Goal: Information Seeking & Learning: Learn about a topic

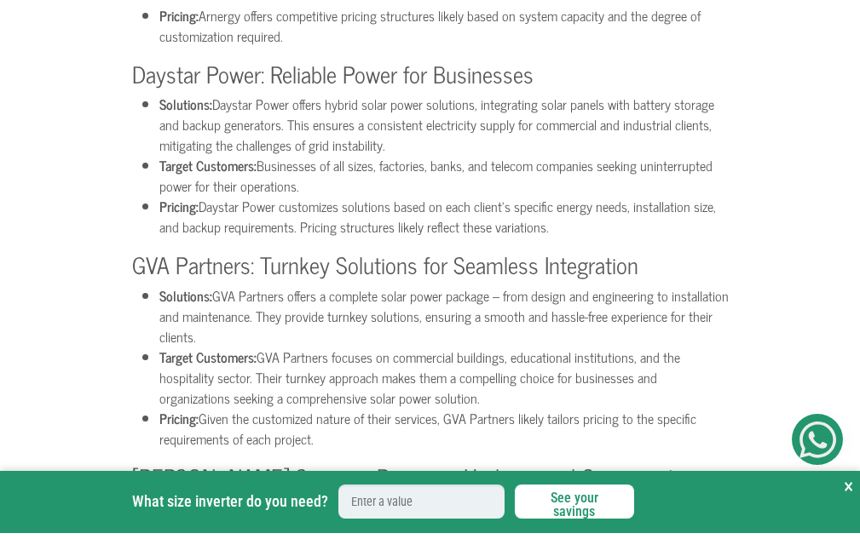
scroll to position [2727, 0]
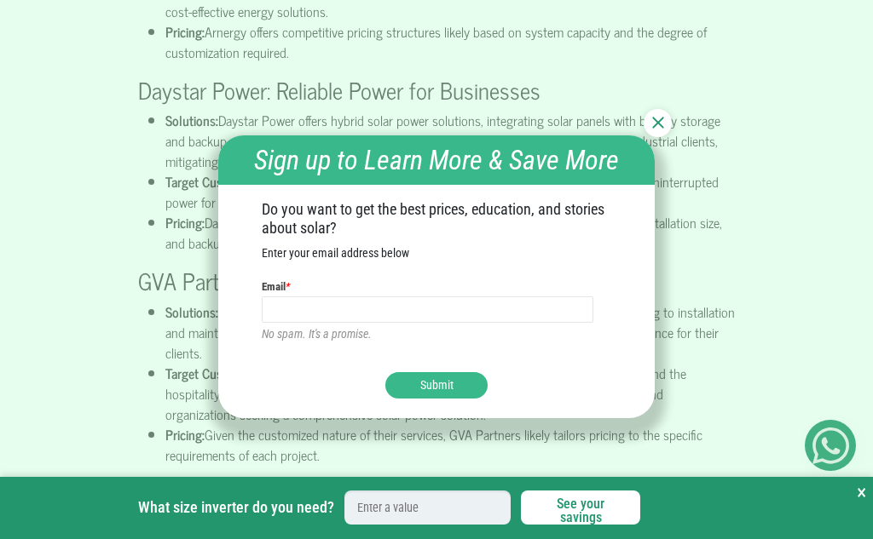
click at [650, 117] on div at bounding box center [657, 123] width 28 height 28
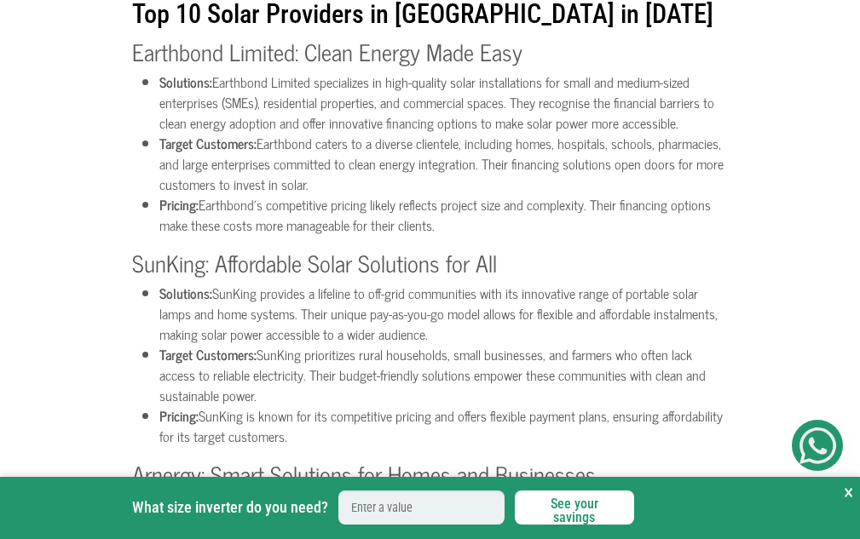
scroll to position [2045, 0]
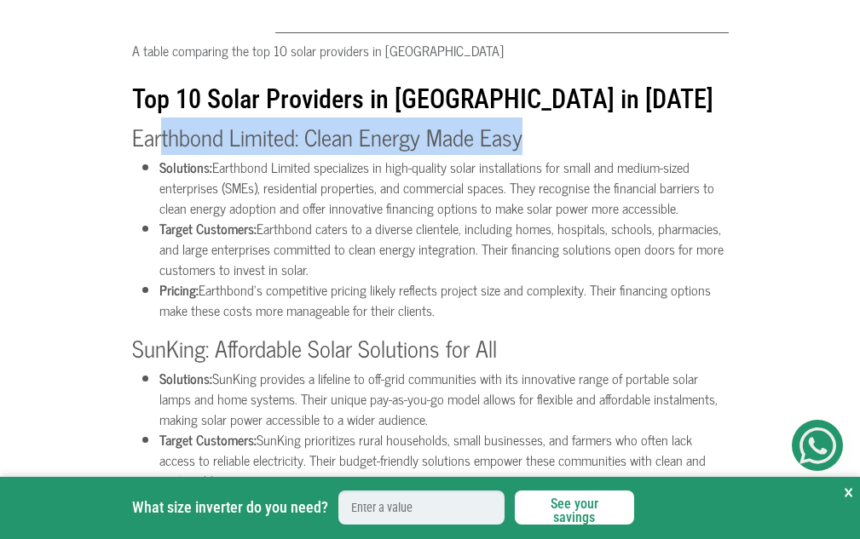
drag, startPoint x: 531, startPoint y: 157, endPoint x: 159, endPoint y: 156, distance: 372.4
click at [159, 150] on h3 "Earthbond Limited: Clean Energy Made Easy" at bounding box center [430, 136] width 597 height 27
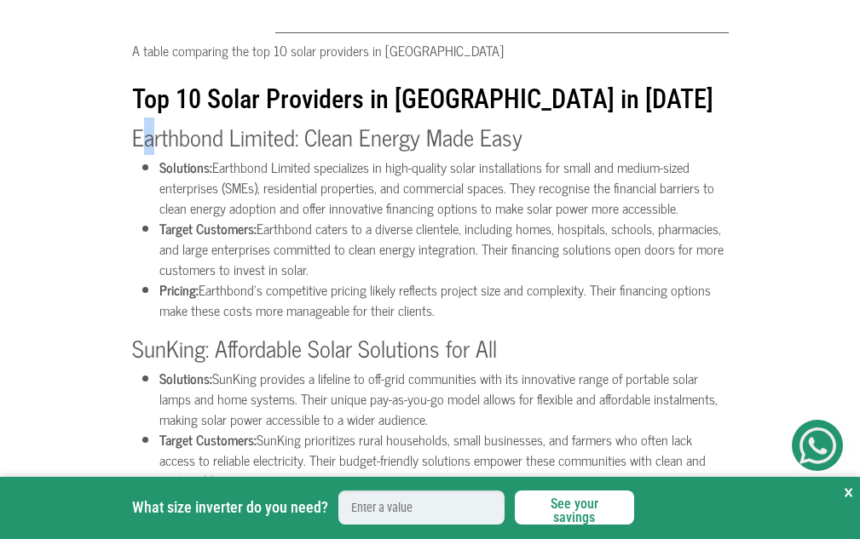
click at [147, 150] on h3 "Earthbond Limited: Clean Energy Made Easy" at bounding box center [430, 136] width 597 height 27
drag, startPoint x: 517, startPoint y: 155, endPoint x: 548, endPoint y: 153, distance: 30.7
click at [524, 150] on h3 "Earthbond Limited: Clean Energy Made Easy" at bounding box center [430, 136] width 597 height 27
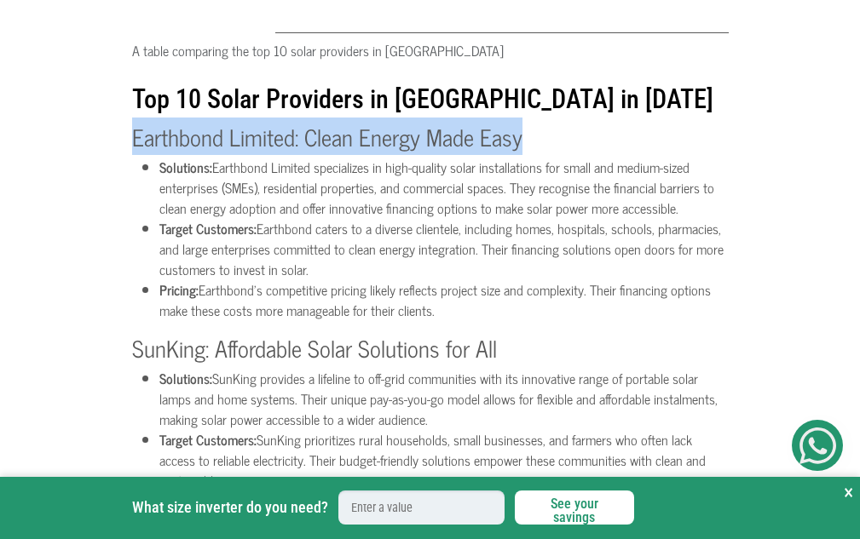
drag, startPoint x: 527, startPoint y: 151, endPoint x: 115, endPoint y: 137, distance: 411.9
click at [115, 137] on div "What size inverter do you need? See your savings × What size inverter do you ne…" at bounding box center [430, 373] width 860 height 4041
copy h3 "Earthbond Limited: Clean Energy Made Easy"
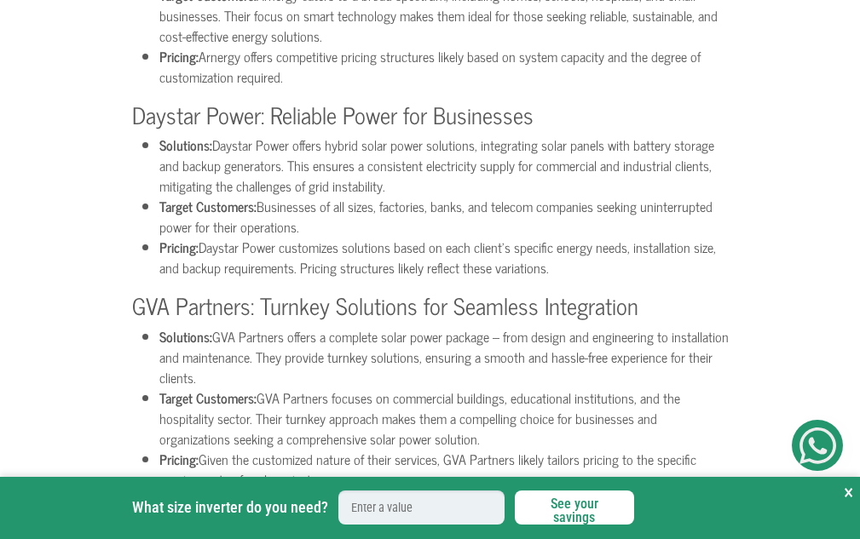
scroll to position [2727, 0]
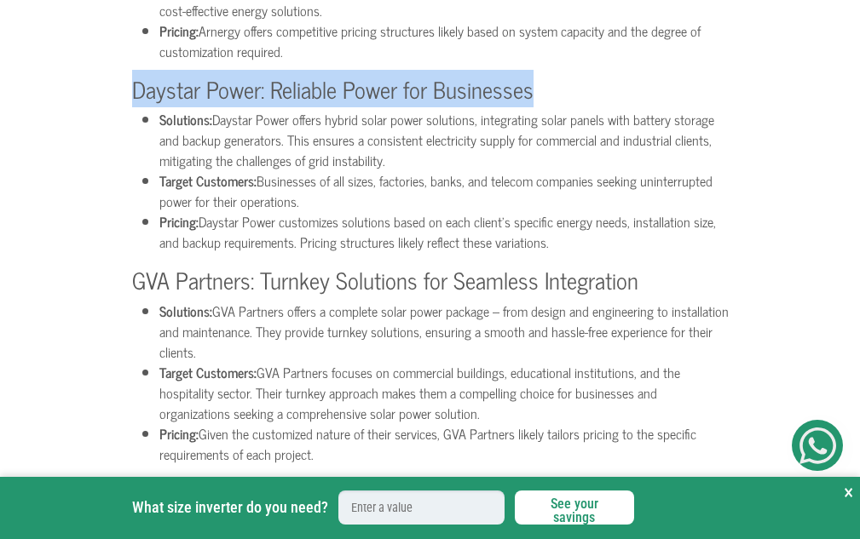
drag, startPoint x: 540, startPoint y: 110, endPoint x: 120, endPoint y: 80, distance: 421.2
click at [313, 102] on h3 "Daystar Power: Reliable Power for Businesses" at bounding box center [430, 88] width 597 height 27
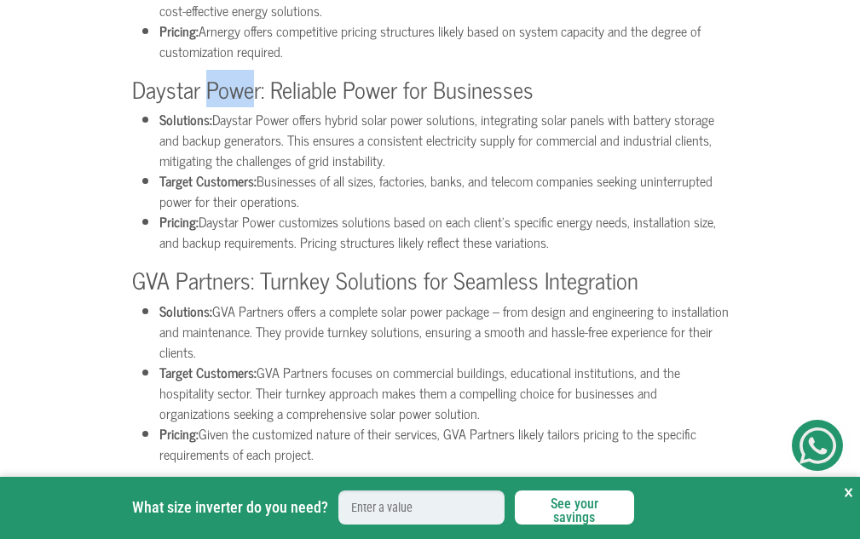
drag, startPoint x: 257, startPoint y: 106, endPoint x: 206, endPoint y: 95, distance: 51.3
click at [206, 95] on h3 "Daystar Power: Reliable Power for Businesses" at bounding box center [430, 88] width 597 height 27
click at [258, 102] on h3 "Daystar Power: Reliable Power for Businesses" at bounding box center [430, 88] width 597 height 27
click at [257, 102] on h3 "Daystar Power: Reliable Power for Businesses" at bounding box center [430, 88] width 597 height 27
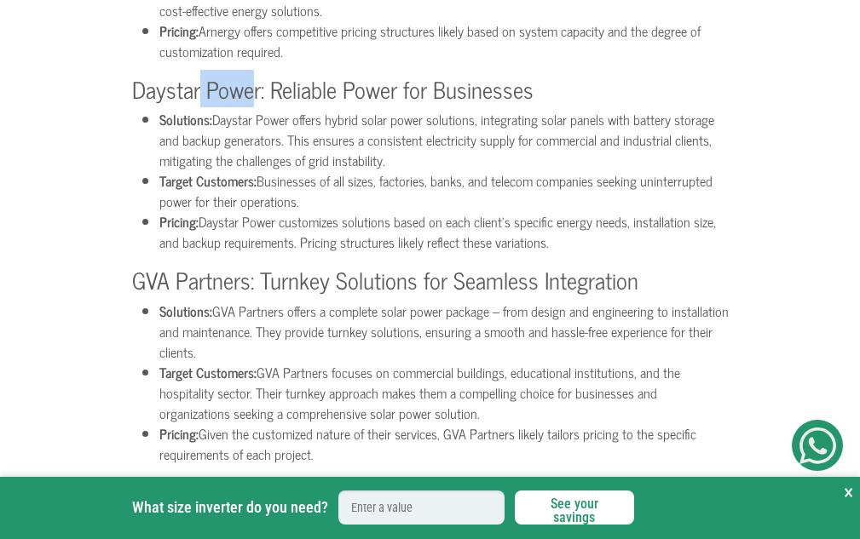
drag, startPoint x: 257, startPoint y: 106, endPoint x: 201, endPoint y: 99, distance: 55.8
click at [201, 99] on h3 "Daystar Power: Reliable Power for Businesses" at bounding box center [430, 88] width 597 height 27
click at [257, 102] on h3 "Daystar Power: Reliable Power for Businesses" at bounding box center [430, 88] width 597 height 27
drag, startPoint x: 264, startPoint y: 107, endPoint x: 116, endPoint y: 80, distance: 150.6
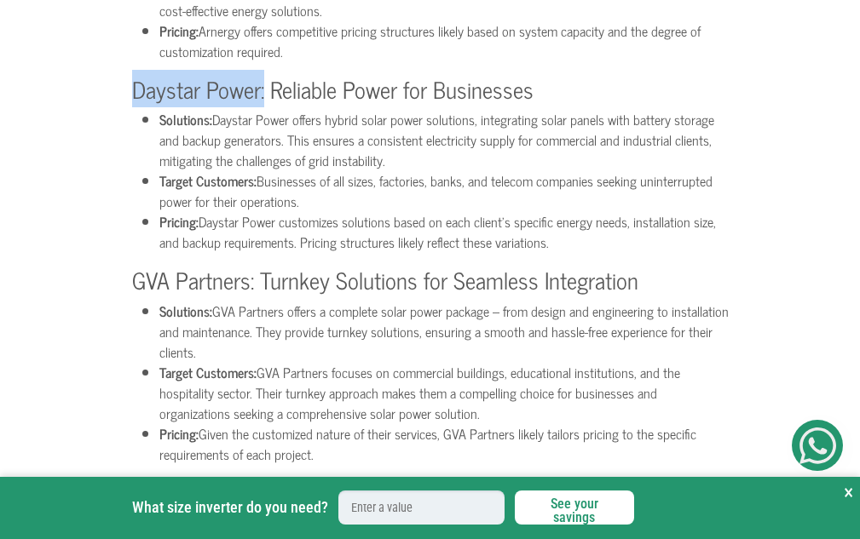
copy h3 "Daystar Power:"
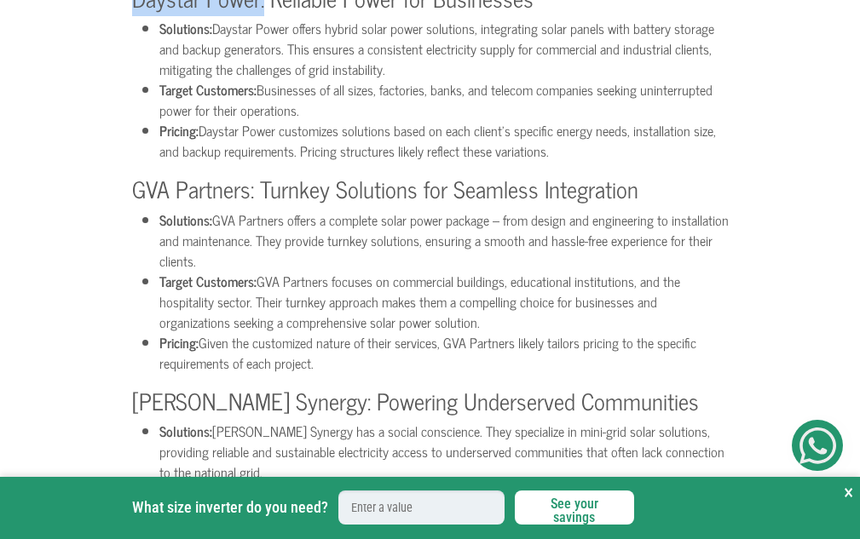
scroll to position [2898, 0]
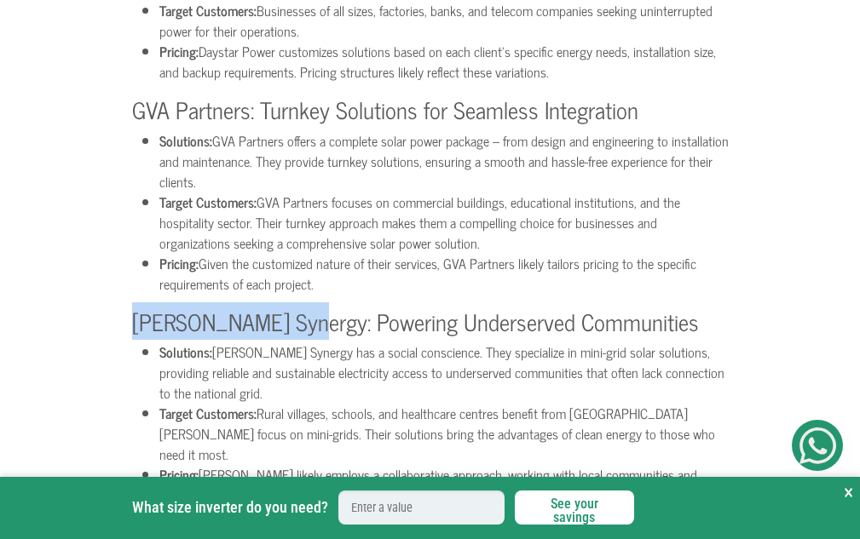
drag, startPoint x: 288, startPoint y: 343, endPoint x: 112, endPoint y: 332, distance: 176.8
copy h3 "[PERSON_NAME] Synergy"
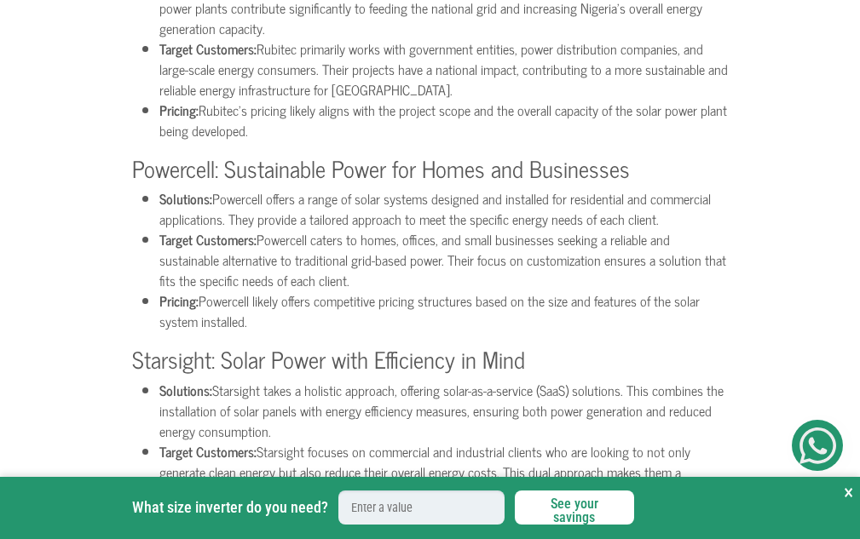
scroll to position [3579, 0]
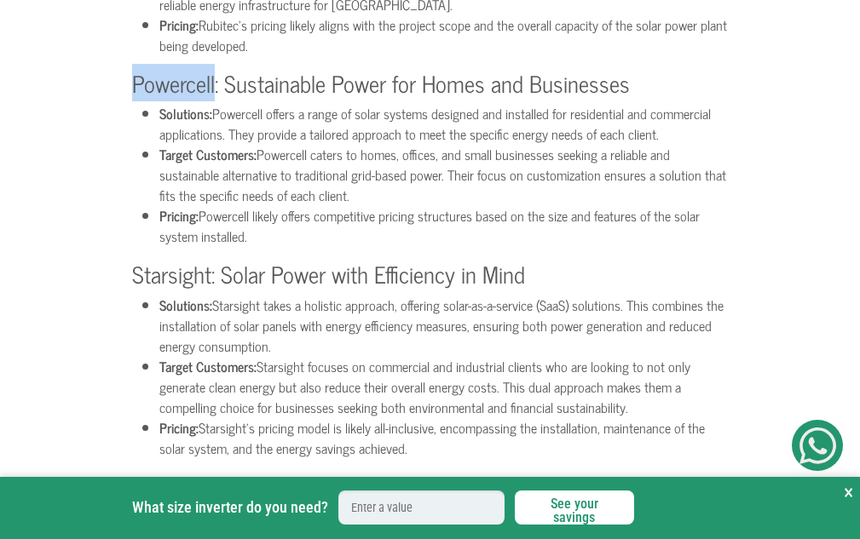
drag, startPoint x: 216, startPoint y: 83, endPoint x: 118, endPoint y: 78, distance: 97.3
copy h3 "Powercell"
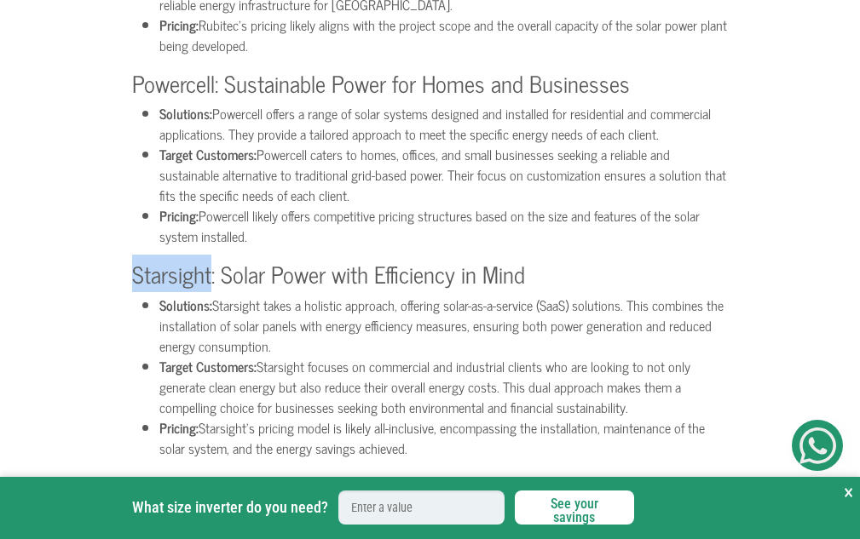
drag, startPoint x: 210, startPoint y: 269, endPoint x: 120, endPoint y: 270, distance: 89.5
copy h3 "Starsight"
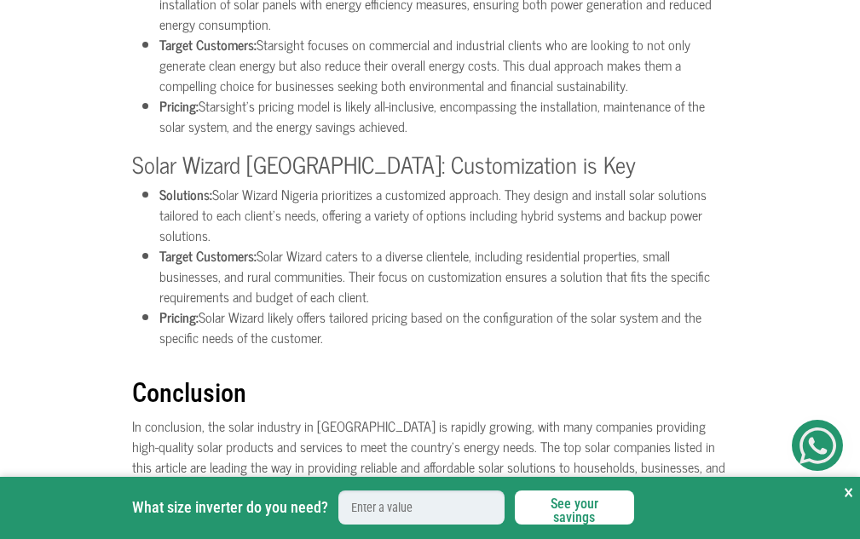
scroll to position [3920, 0]
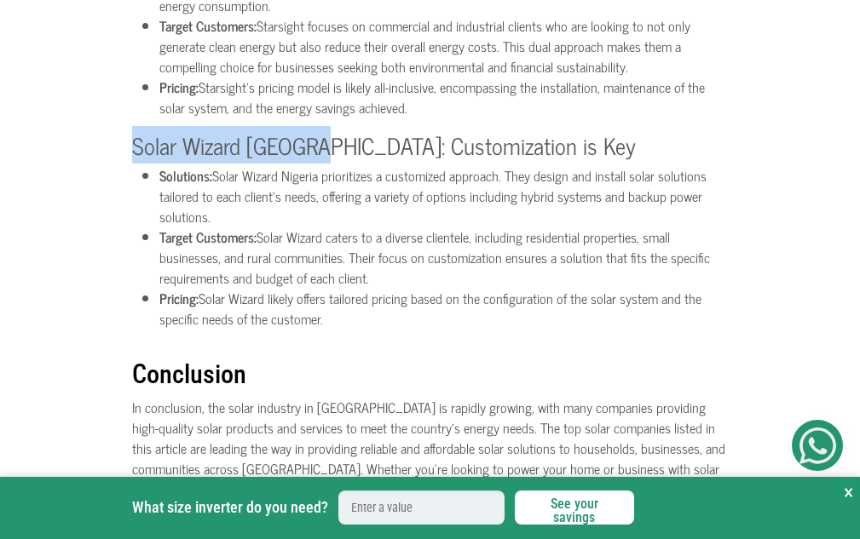
drag, startPoint x: 309, startPoint y: 143, endPoint x: 120, endPoint y: 150, distance: 188.5
copy h3 "Solar Wizard [GEOGRAPHIC_DATA]"
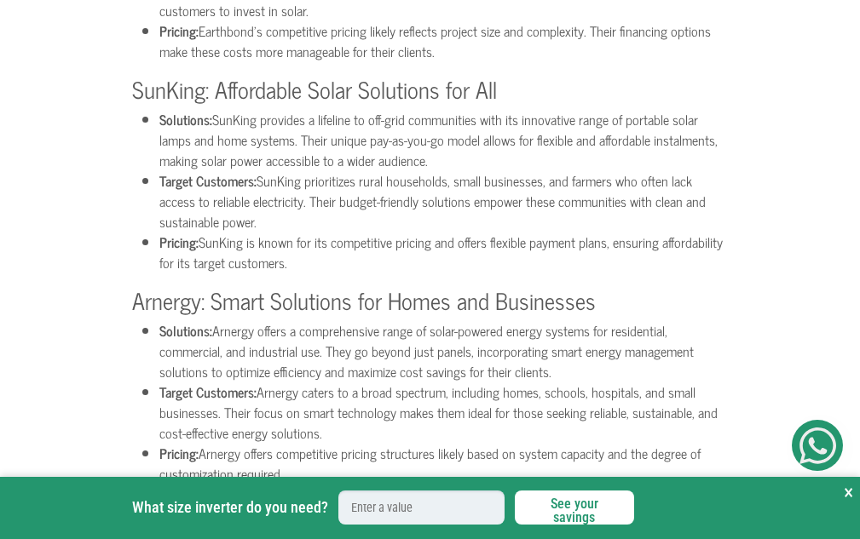
scroll to position [2301, 0]
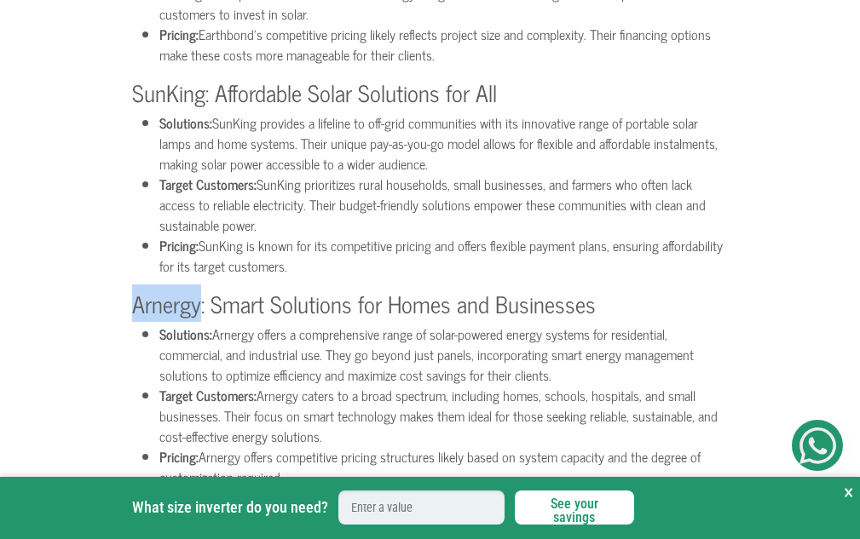
drag, startPoint x: 199, startPoint y: 322, endPoint x: 126, endPoint y: 326, distance: 73.4
click at [126, 326] on div "What size inverter do you need? See your savings × What size inverter do you ne…" at bounding box center [430, 118] width 860 height 4041
copy h3 "Arnergy"
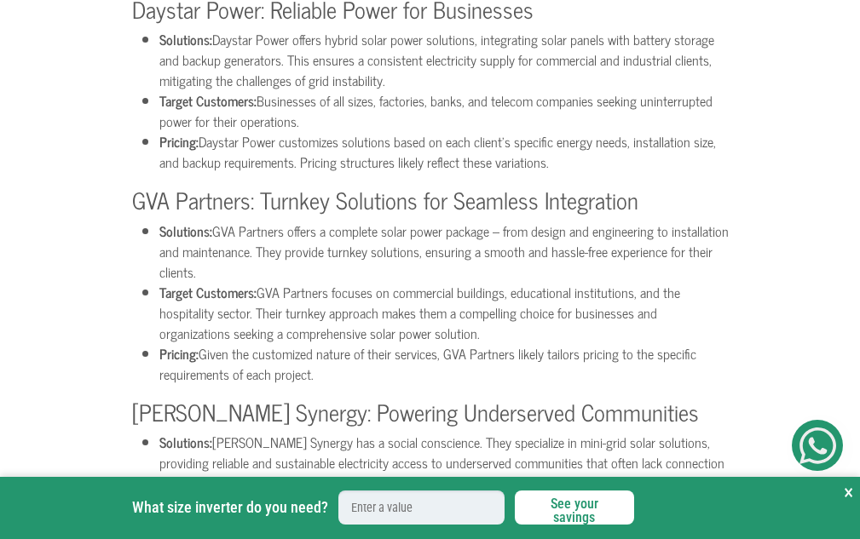
scroll to position [2983, 0]
